Goal: Transaction & Acquisition: Subscribe to service/newsletter

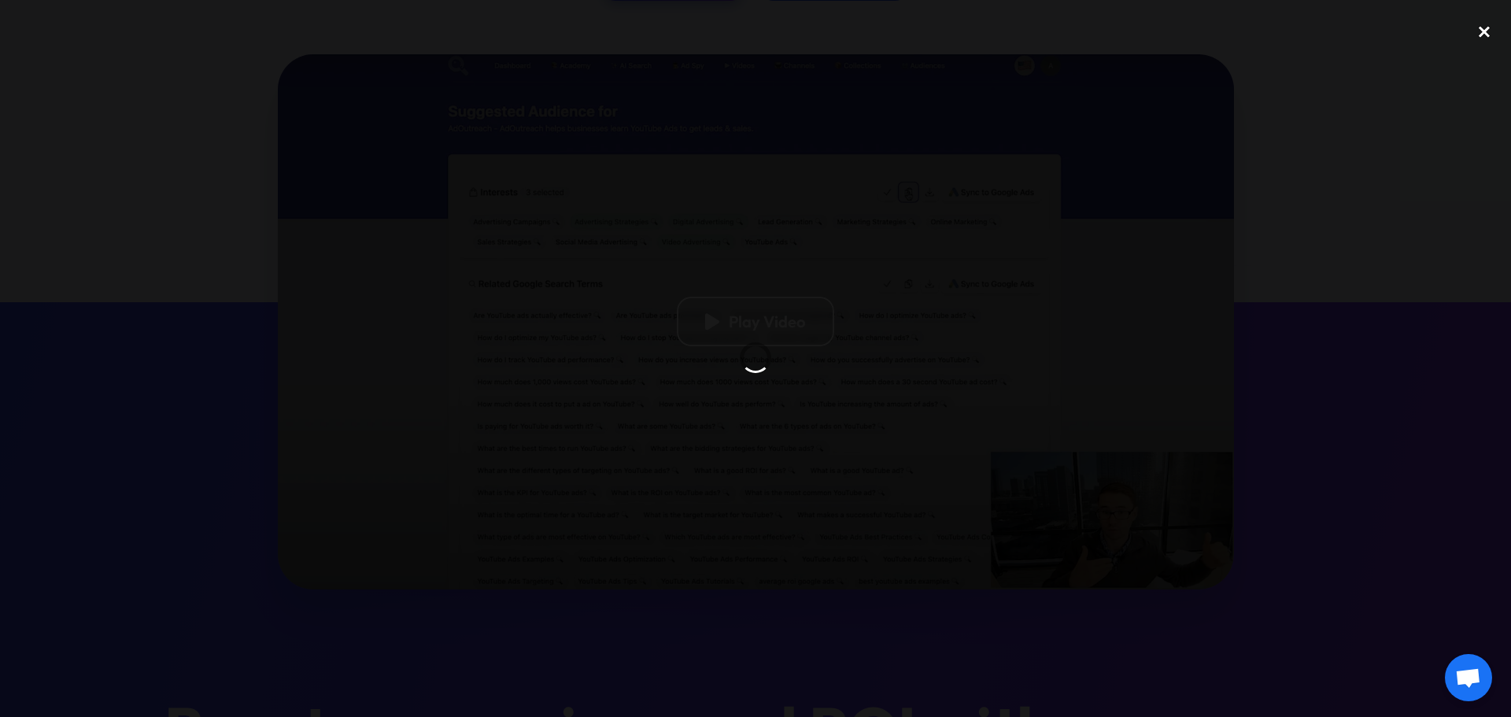
click at [1490, 38] on div "close lightbox" at bounding box center [1484, 31] width 54 height 35
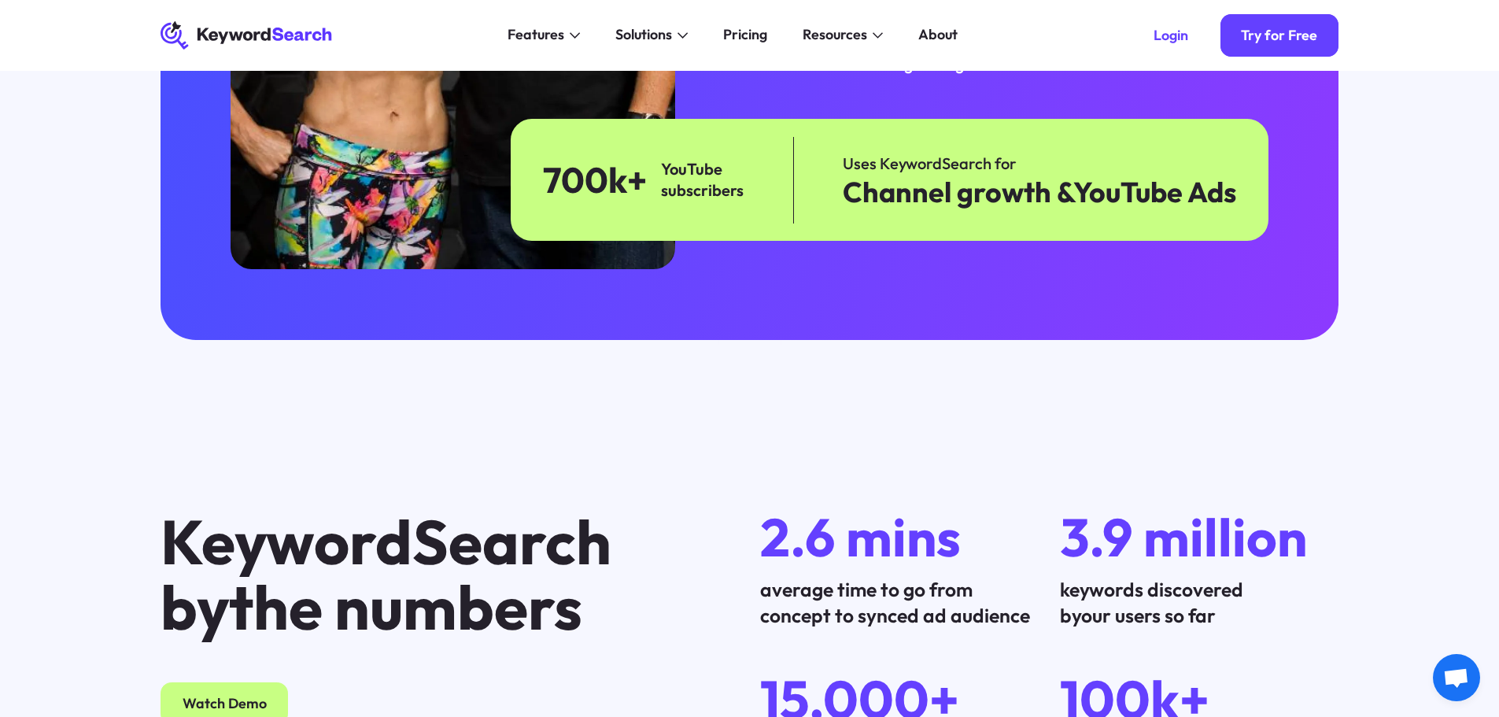
scroll to position [4249, 0]
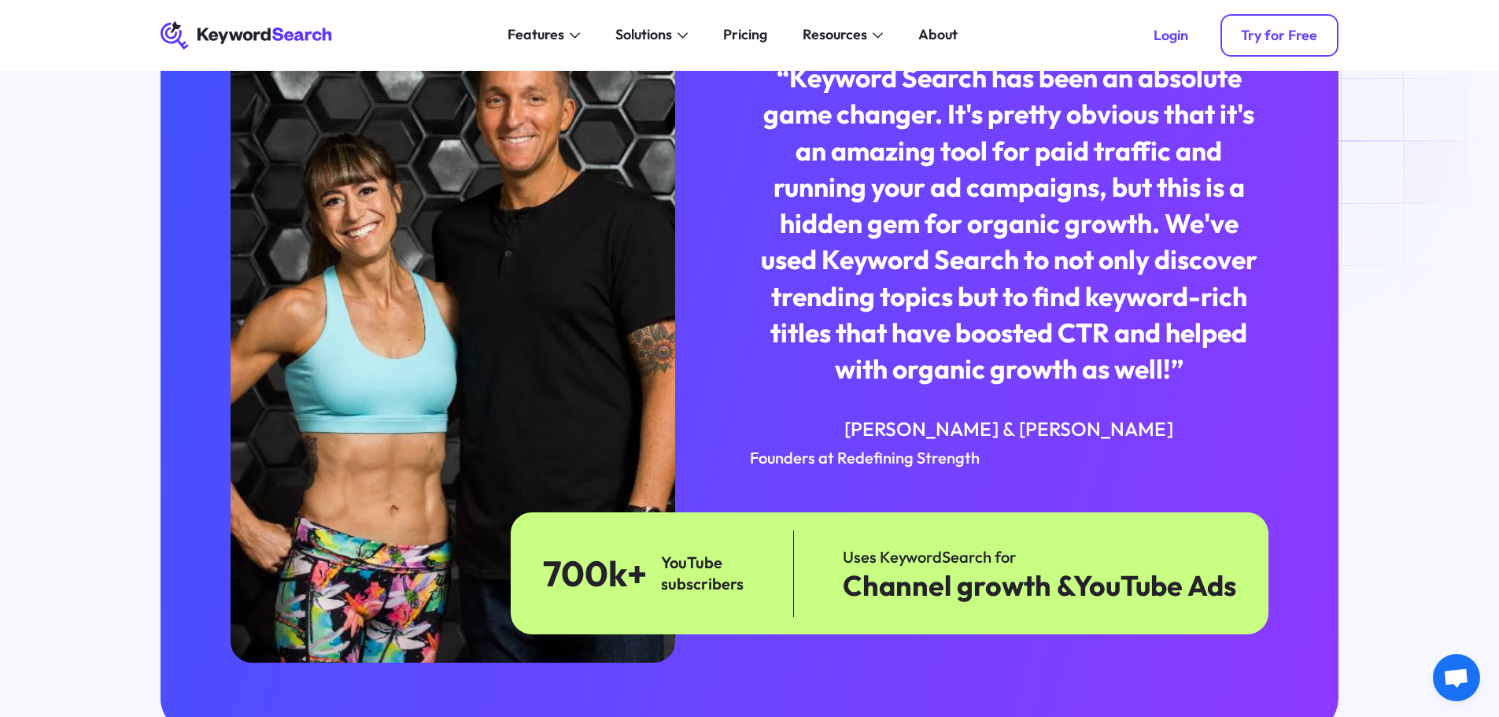
click at [1296, 35] on div "Try for Free" at bounding box center [1279, 35] width 76 height 17
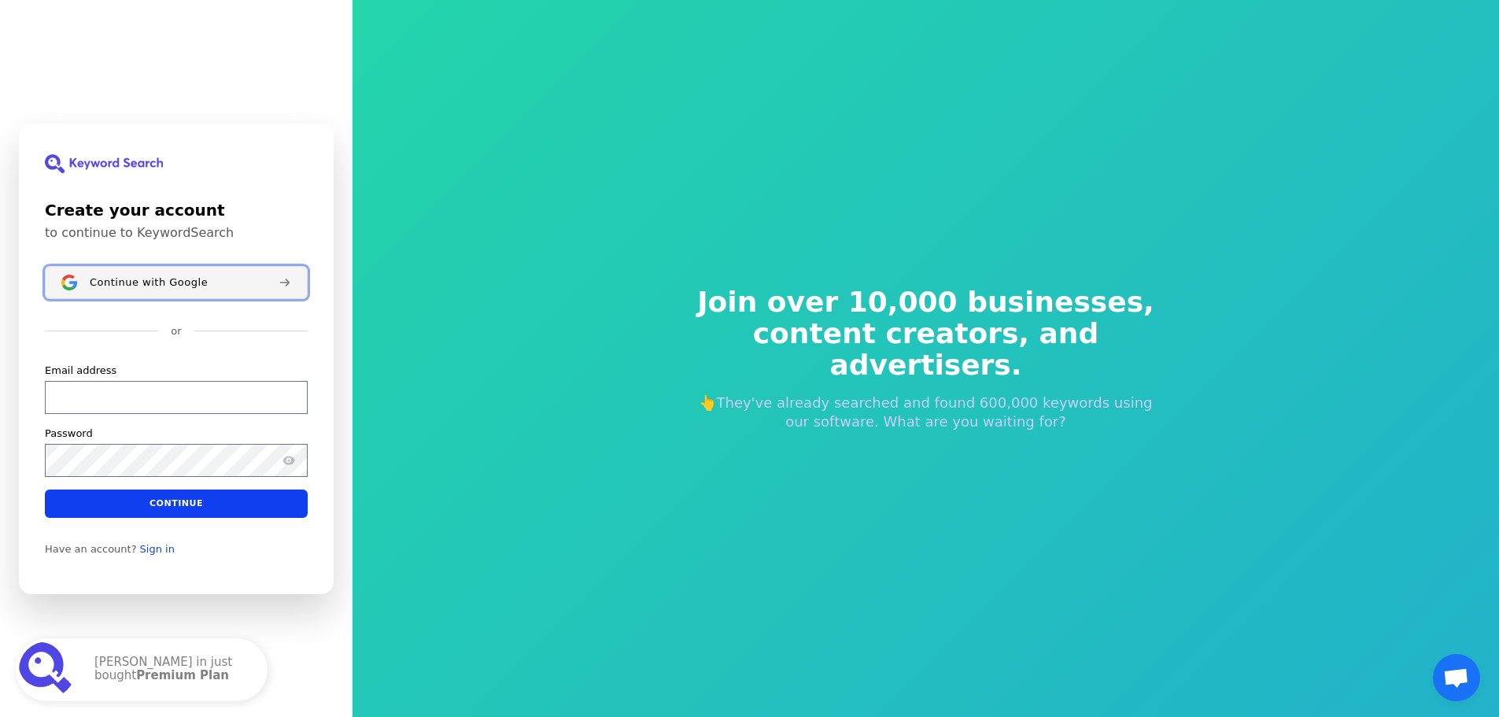
click at [234, 277] on div "Continue with Google" at bounding box center [178, 281] width 176 height 13
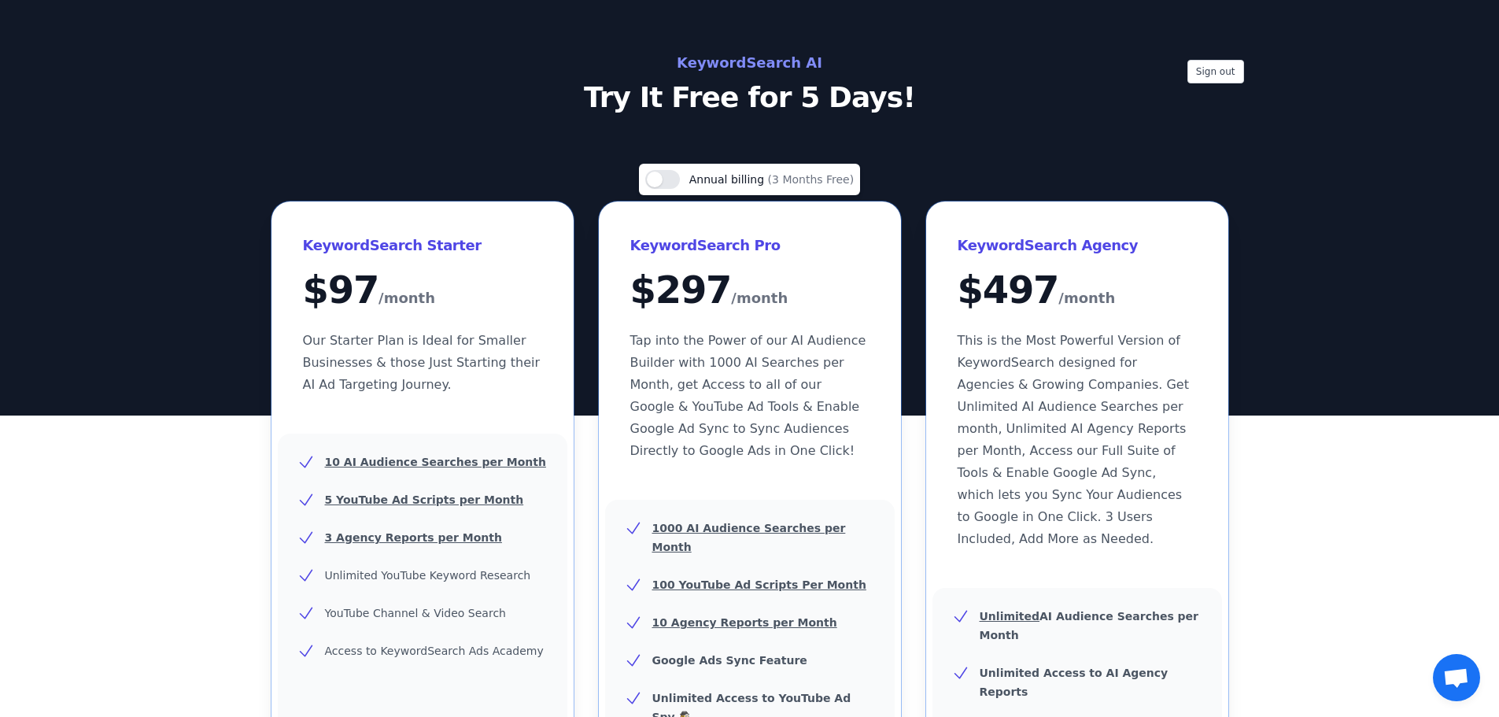
click at [395, 79] on div "Sign out KeywordSearch AI Try It Free for 5 Days!" at bounding box center [749, 81] width 1007 height 63
click at [679, 175] on button "Use setting" at bounding box center [662, 179] width 35 height 19
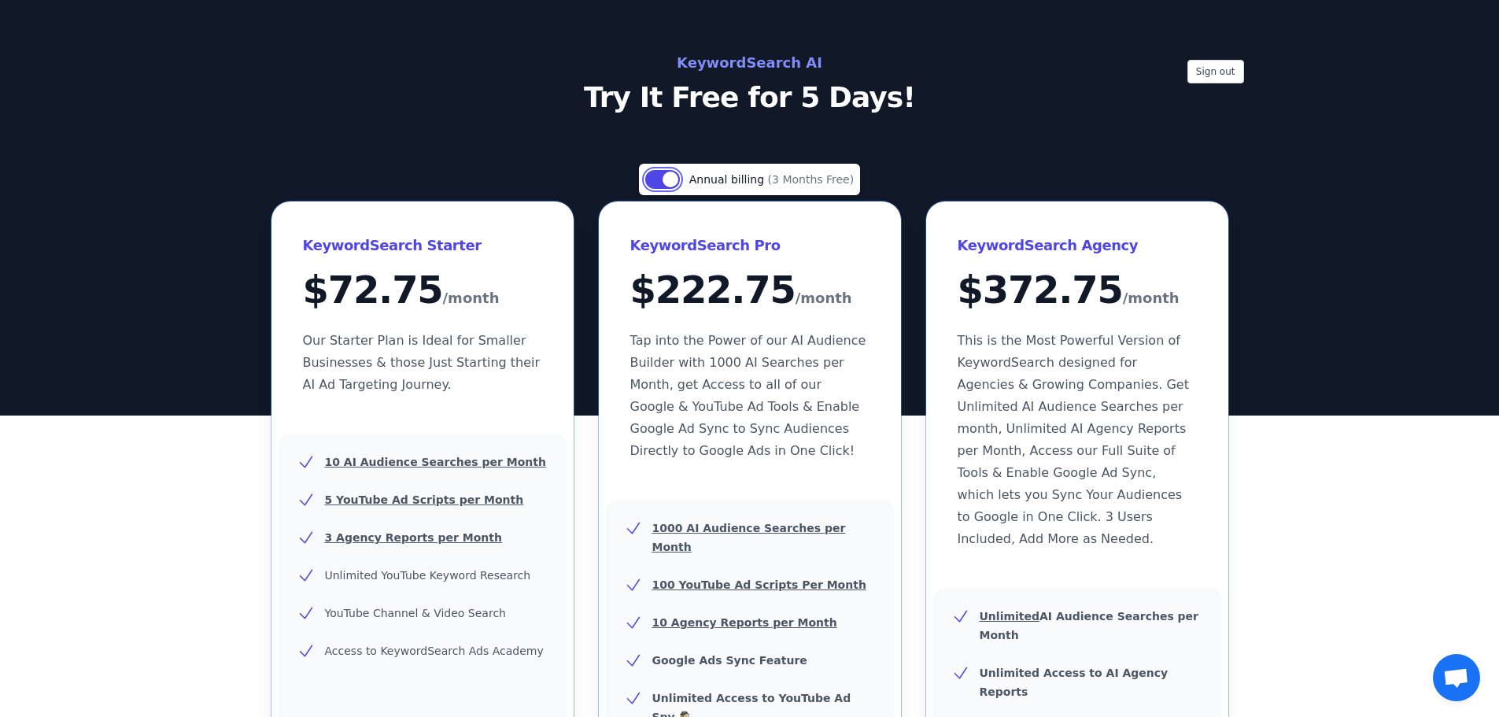
click at [667, 180] on button "Use setting" at bounding box center [662, 179] width 35 height 19
